Goal: Find specific page/section: Find specific page/section

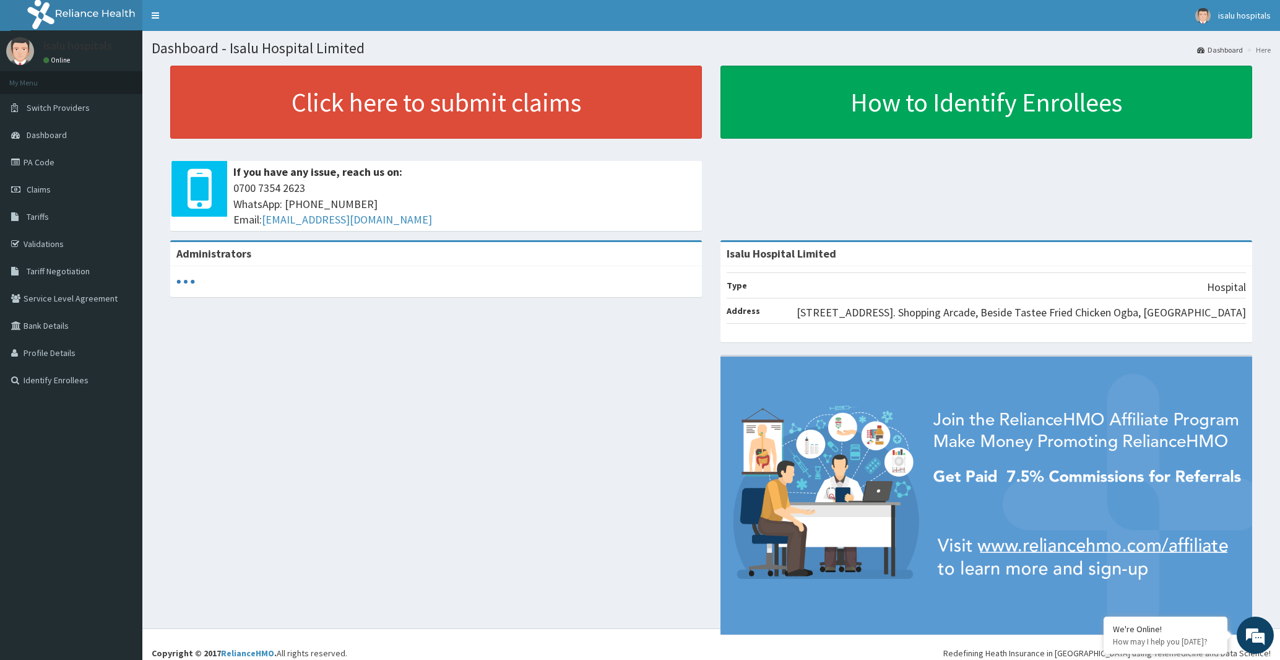
click at [42, 159] on link "PA Code" at bounding box center [71, 161] width 142 height 27
click at [66, 166] on link "PA Code" at bounding box center [71, 161] width 142 height 27
click at [25, 163] on link "PA Code" at bounding box center [71, 161] width 142 height 27
